Goal: Information Seeking & Learning: Learn about a topic

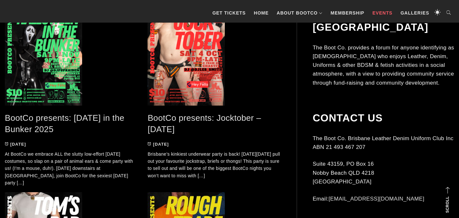
scroll to position [174, 0]
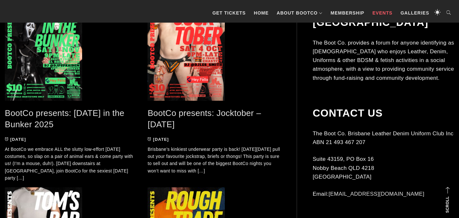
click at [51, 111] on link "BootCo presents: [DATE] in the Bunker 2025" at bounding box center [65, 118] width 120 height 21
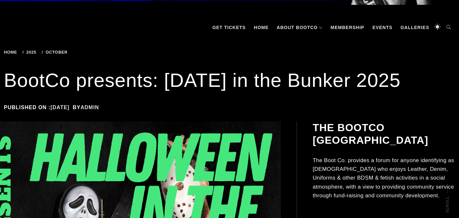
scroll to position [93, 0]
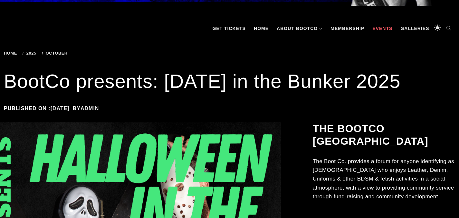
click at [378, 26] on link "Events" at bounding box center [382, 28] width 26 height 19
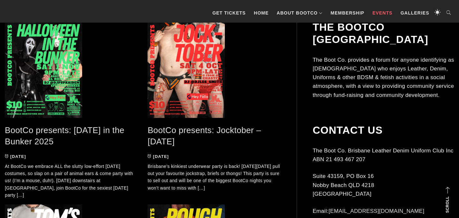
scroll to position [168, 0]
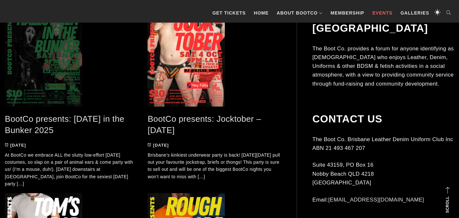
click at [58, 73] on span at bounding box center [71, 58] width 133 height 97
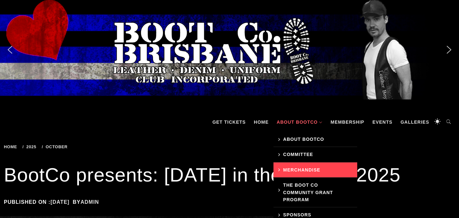
click at [298, 168] on link "Merchandise" at bounding box center [316, 169] width 84 height 15
